Goal: Task Accomplishment & Management: Manage account settings

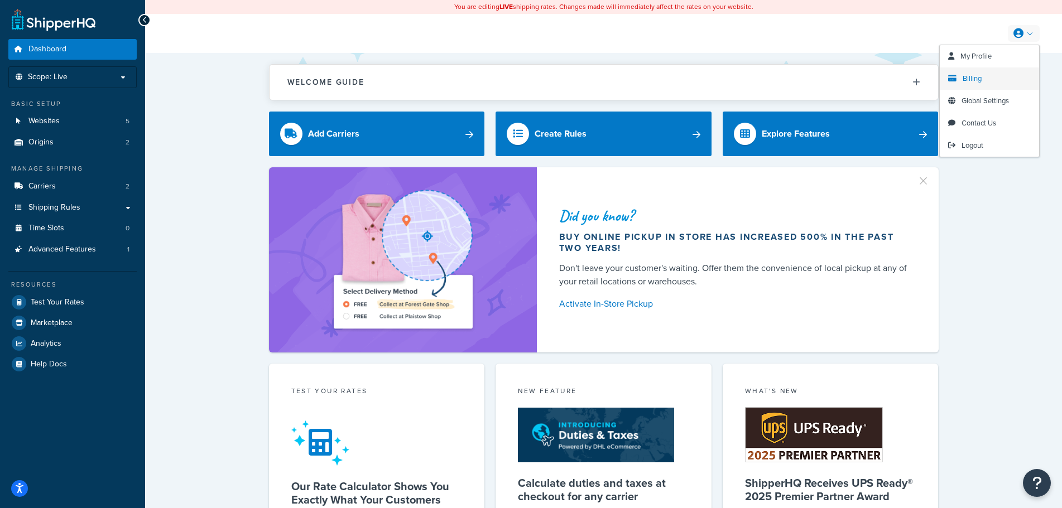
click at [968, 79] on span "Billing" at bounding box center [971, 78] width 19 height 11
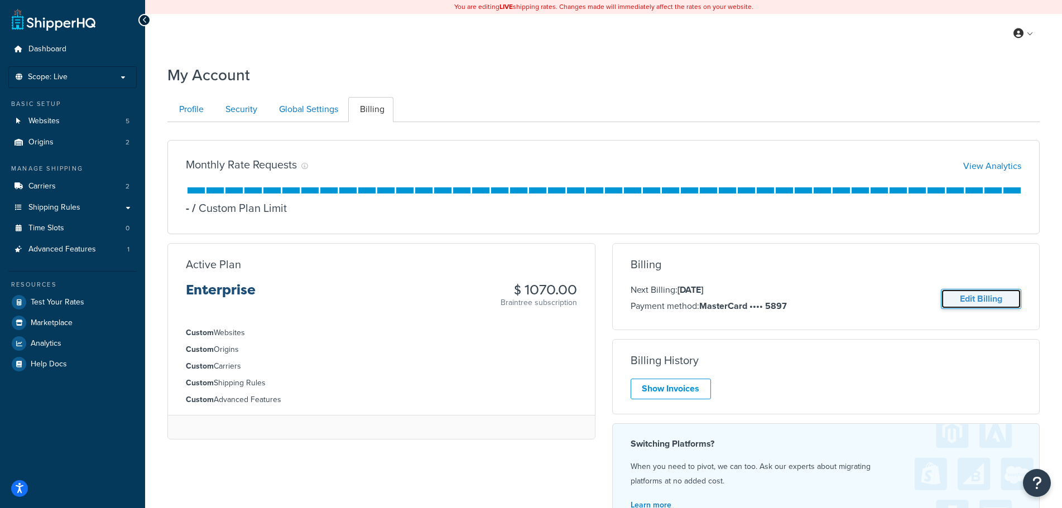
click at [971, 300] on link "Edit Billing" at bounding box center [981, 299] width 80 height 21
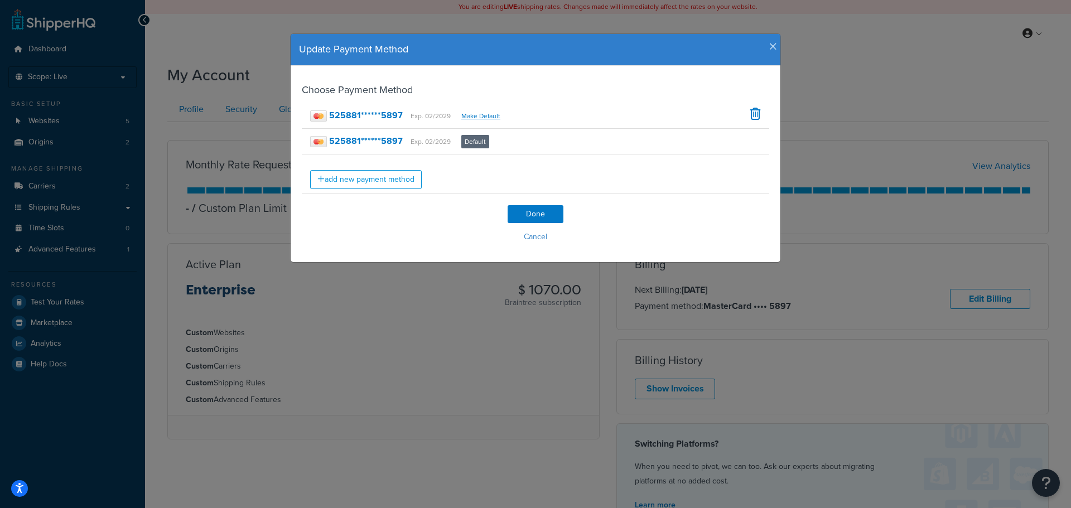
click at [769, 45] on icon "button" at bounding box center [773, 47] width 8 height 10
click at [768, 45] on div "Update Payment Method Choose Payment Method 525881******5897 Exp. 02/2029 Make …" at bounding box center [535, 147] width 491 height 229
